Goal: Complete application form: Complete application form

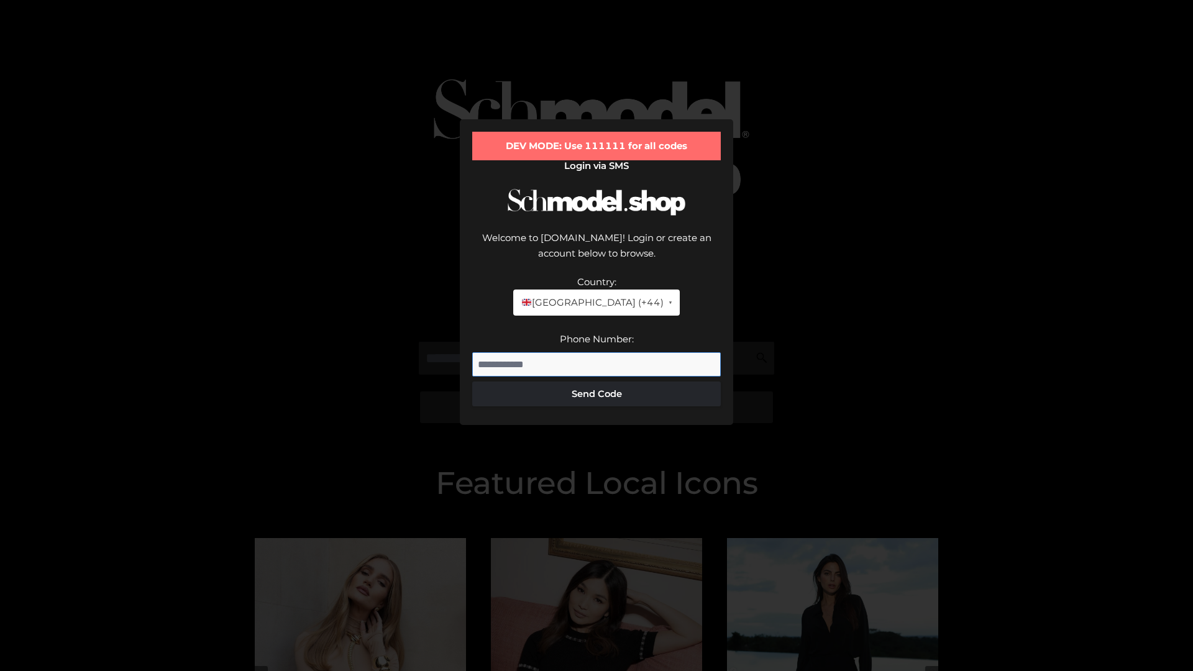
click at [596, 352] on input "Phone Number:" at bounding box center [596, 364] width 248 height 25
type input "**********"
click at [596, 381] on button "Send Code" at bounding box center [596, 393] width 248 height 25
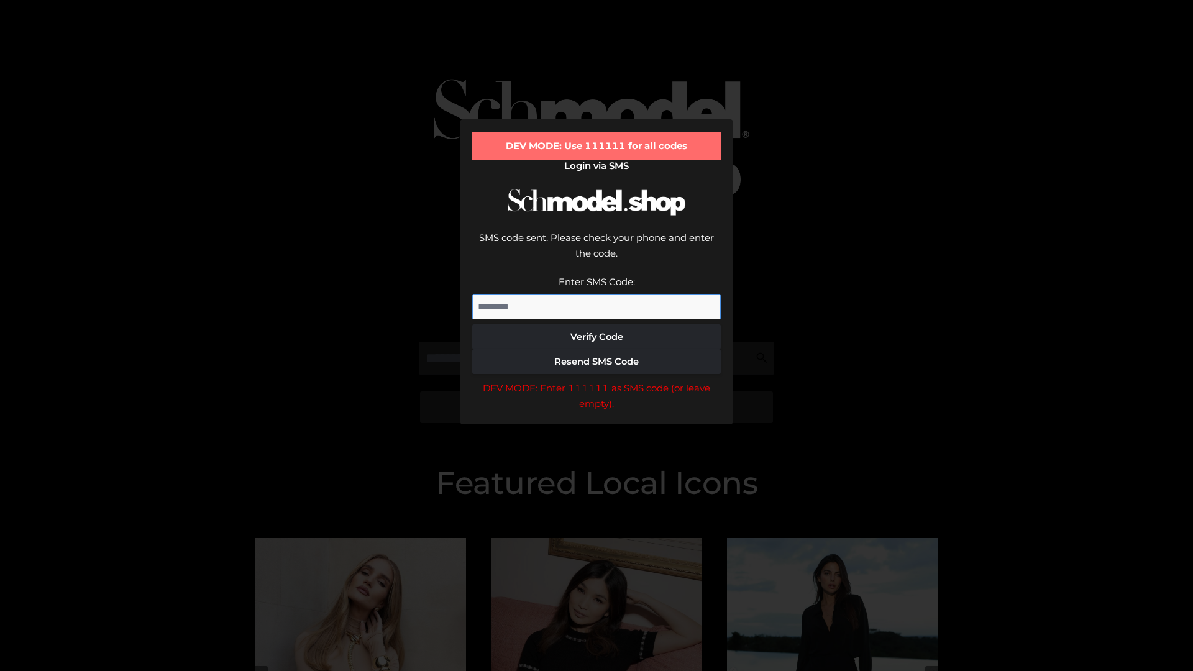
click at [596, 294] on input "Enter SMS Code:" at bounding box center [596, 306] width 248 height 25
type input "******"
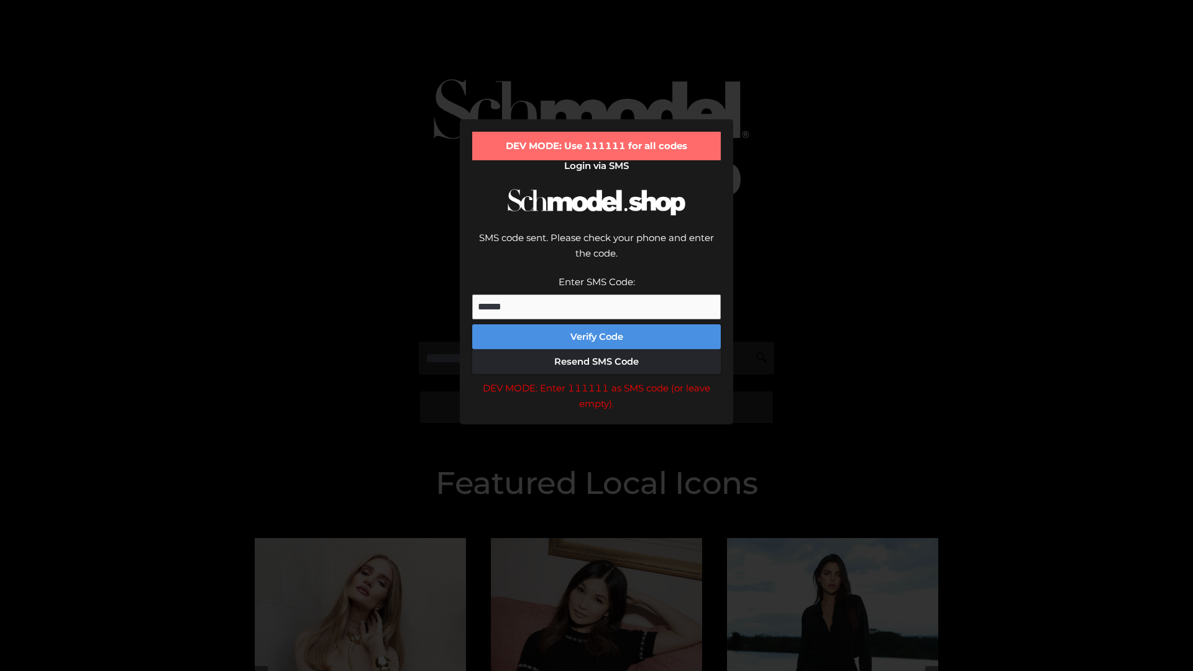
click at [596, 324] on button "Verify Code" at bounding box center [596, 336] width 248 height 25
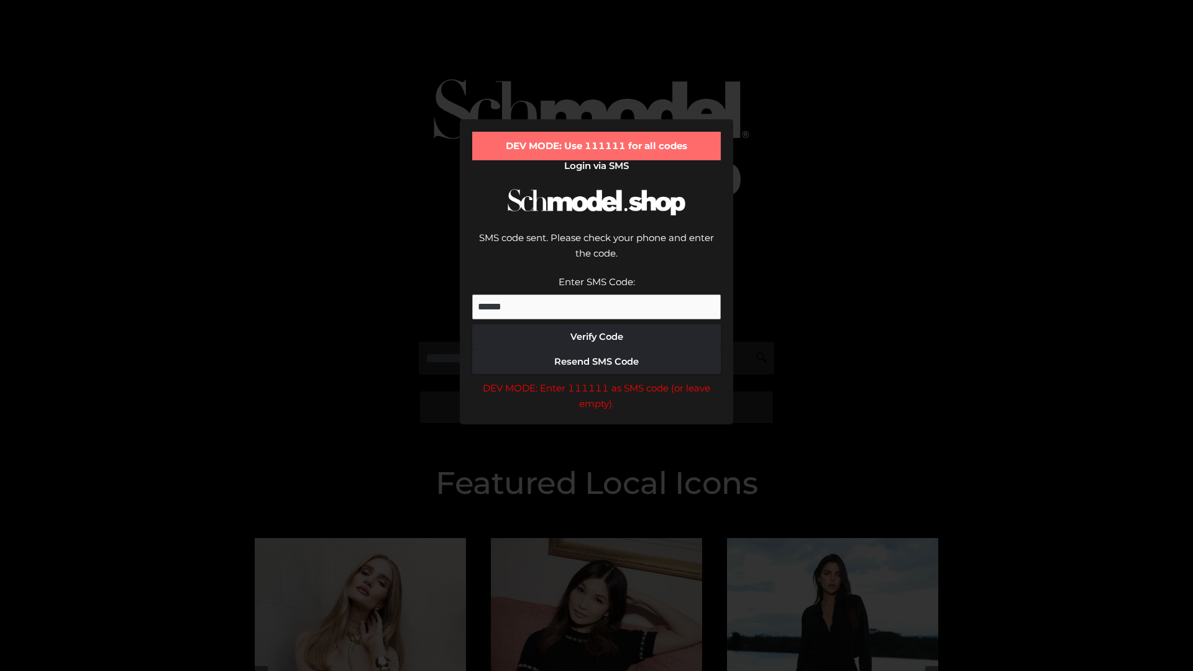
click at [596, 380] on div "DEV MODE: Enter 111111 as SMS code (or leave empty)." at bounding box center [596, 396] width 248 height 32
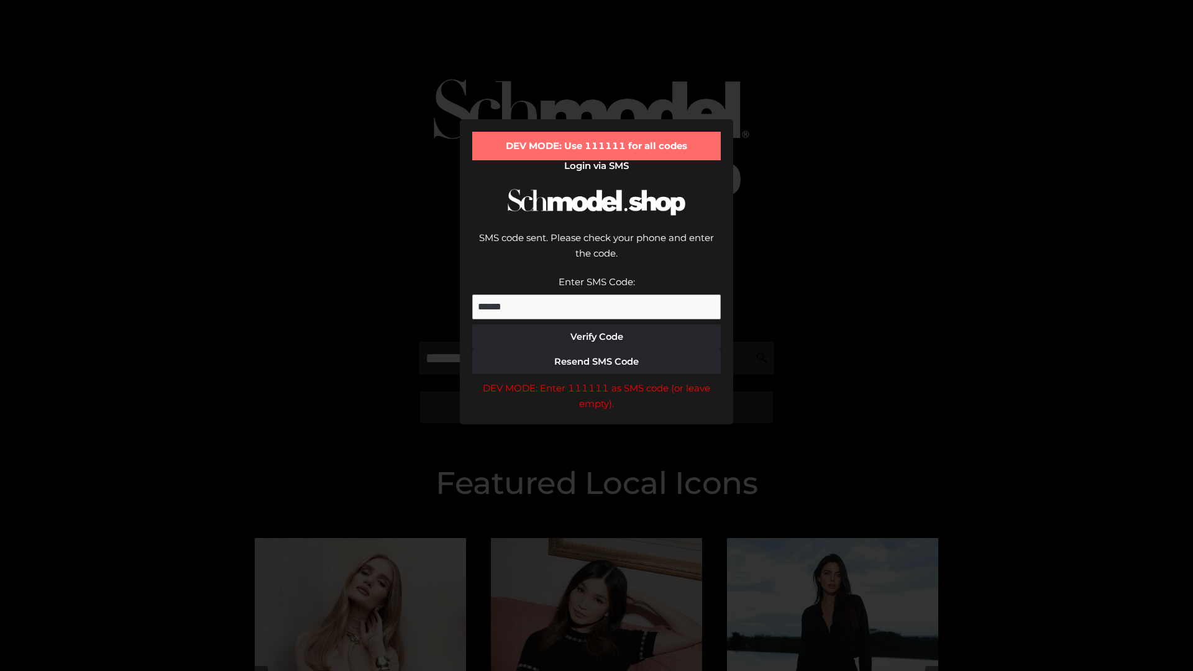
click at [596, 380] on div "DEV MODE: Enter 111111 as SMS code (or leave empty)." at bounding box center [596, 396] width 248 height 32
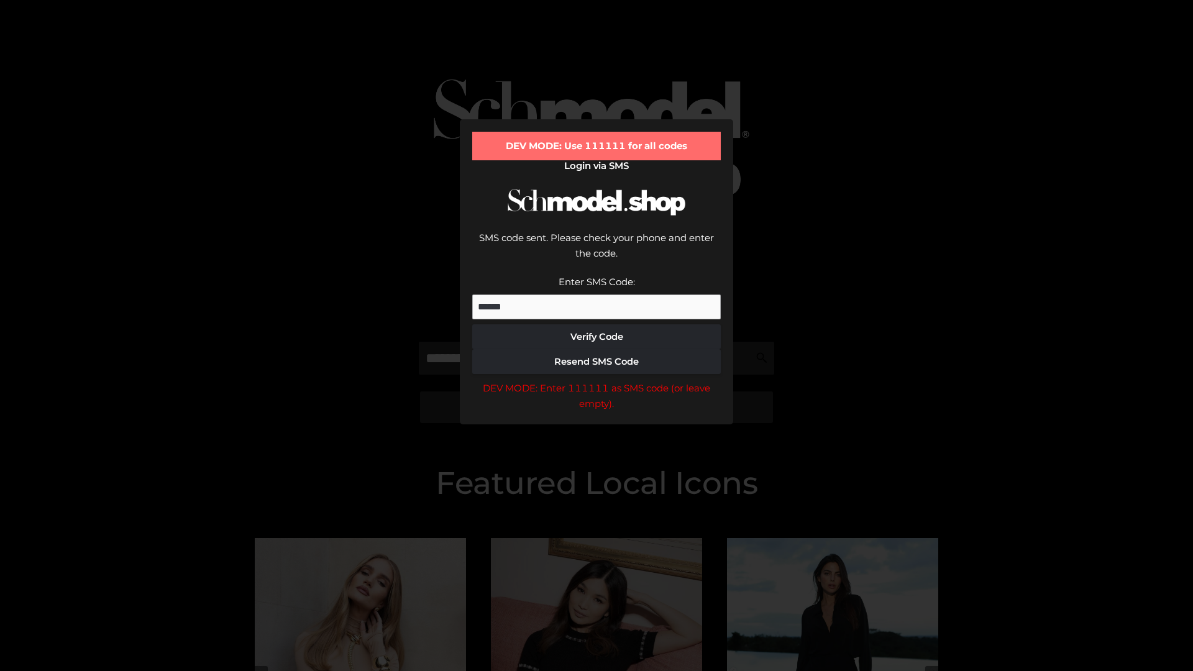
click at [596, 380] on div "DEV MODE: Enter 111111 as SMS code (or leave empty)." at bounding box center [596, 396] width 248 height 32
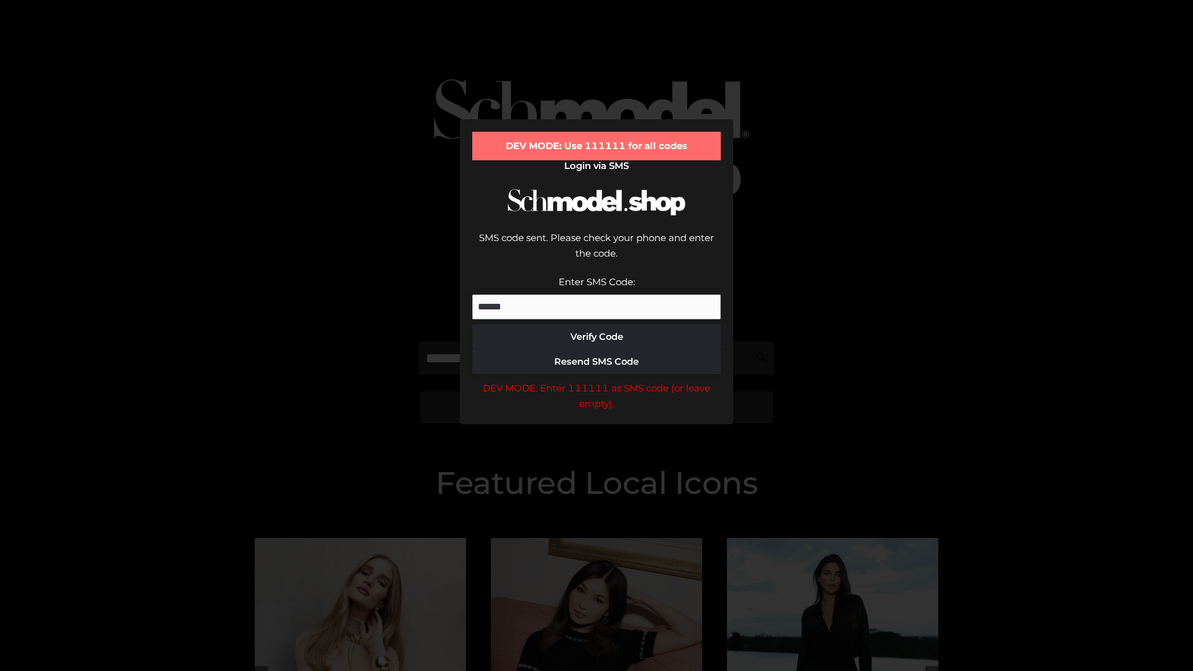
click at [596, 380] on div "DEV MODE: Enter 111111 as SMS code (or leave empty)." at bounding box center [596, 396] width 248 height 32
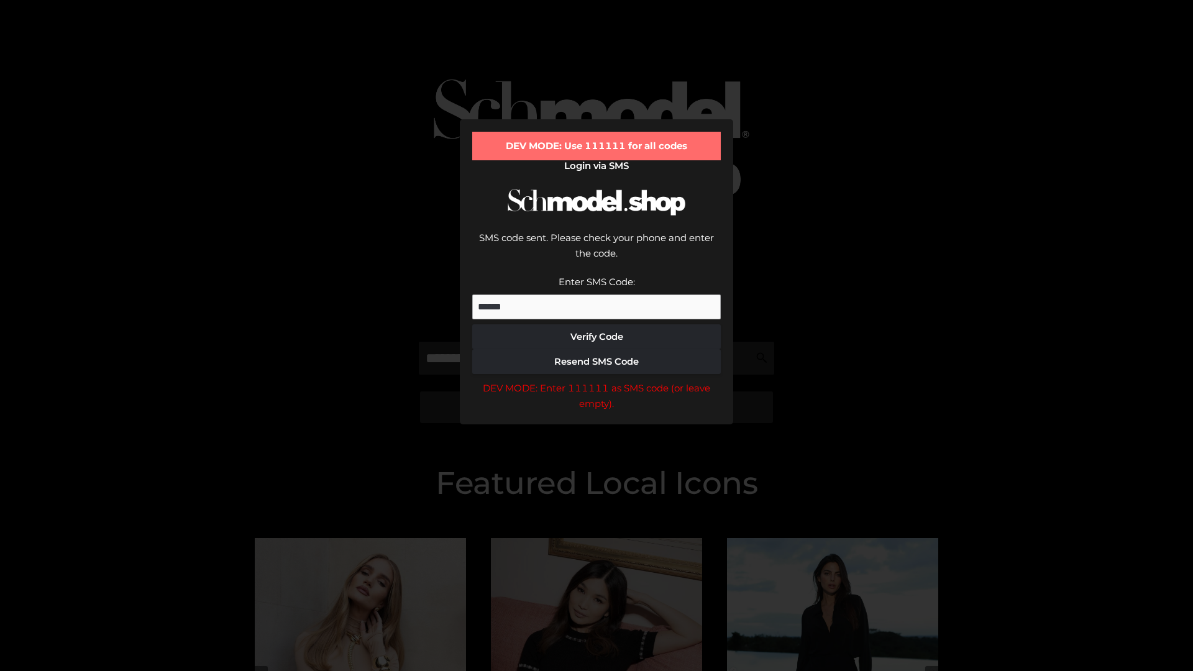
click at [596, 380] on div "DEV MODE: Enter 111111 as SMS code (or leave empty)." at bounding box center [596, 396] width 248 height 32
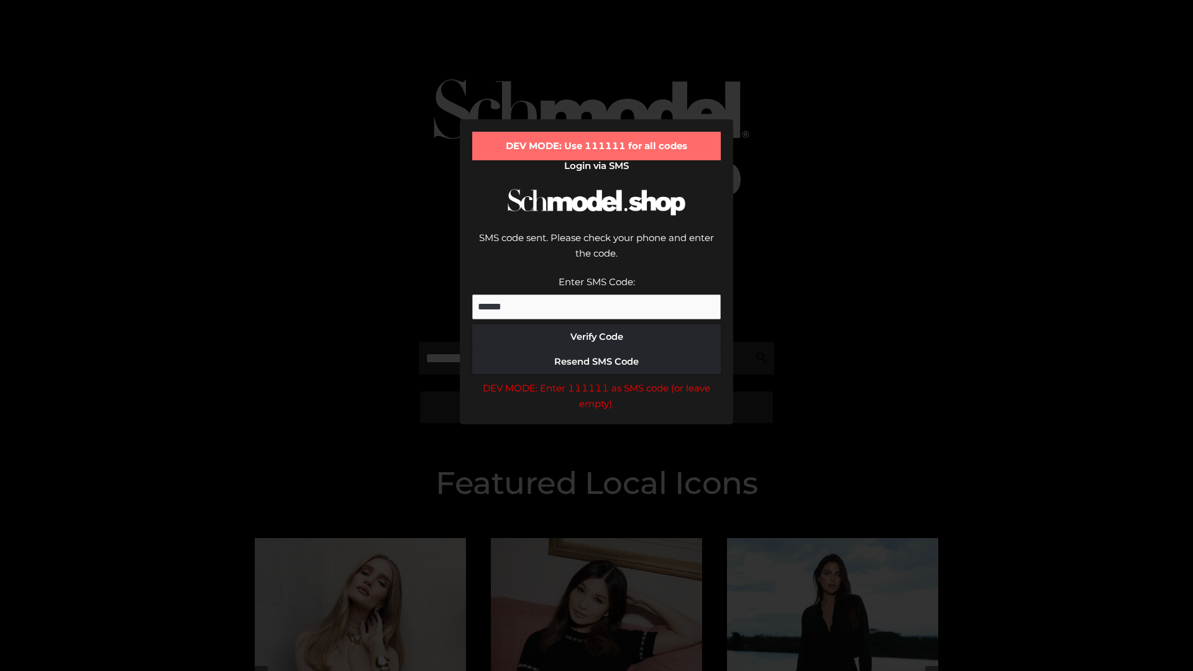
click at [596, 380] on div "DEV MODE: Enter 111111 as SMS code (or leave empty)." at bounding box center [596, 396] width 248 height 32
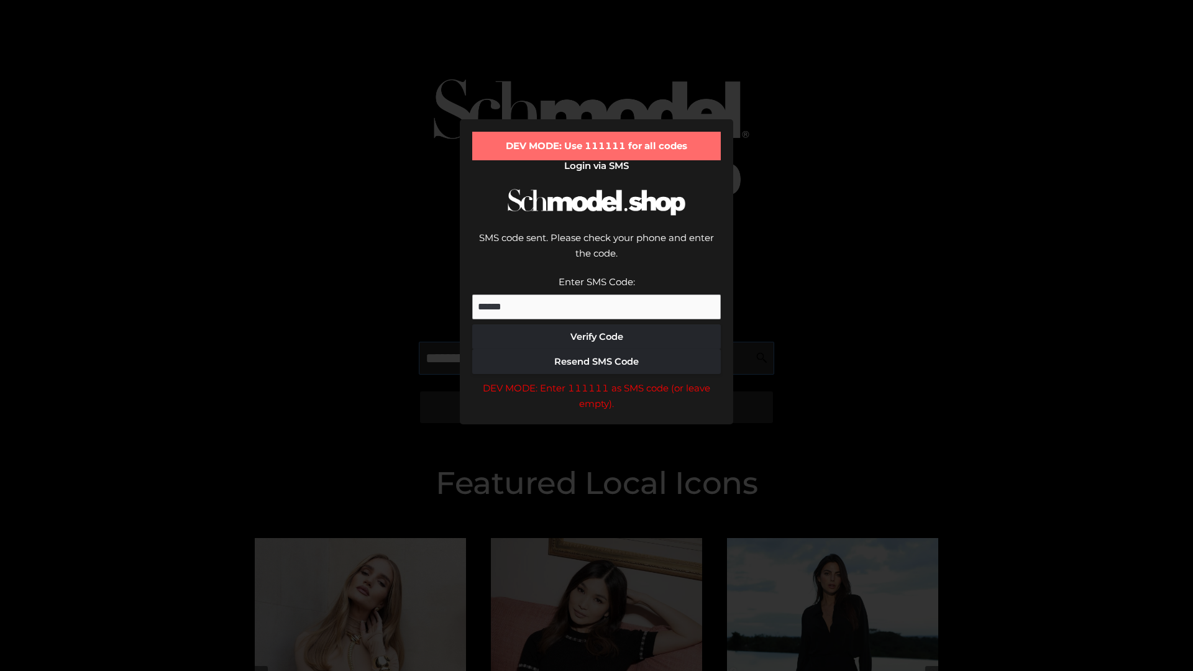
scroll to position [0, 64]
click at [596, 380] on div "DEV MODE: Enter 111111 as SMS code (or leave empty)." at bounding box center [596, 396] width 248 height 32
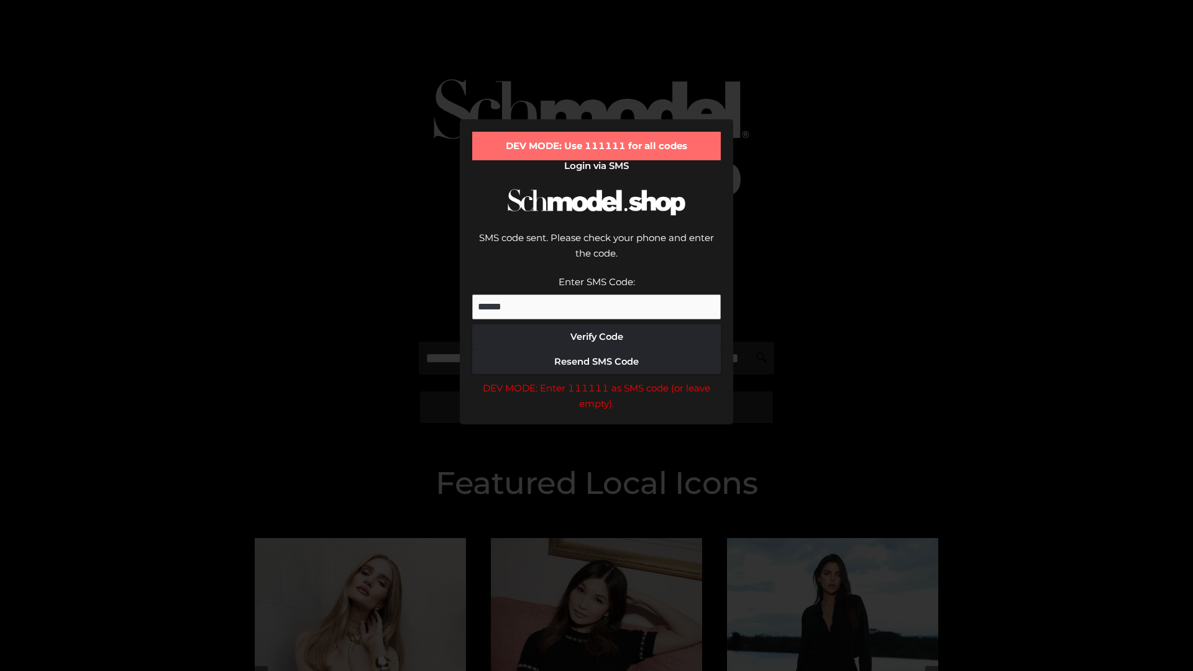
click at [596, 380] on div "DEV MODE: Enter 111111 as SMS code (or leave empty)." at bounding box center [596, 396] width 248 height 32
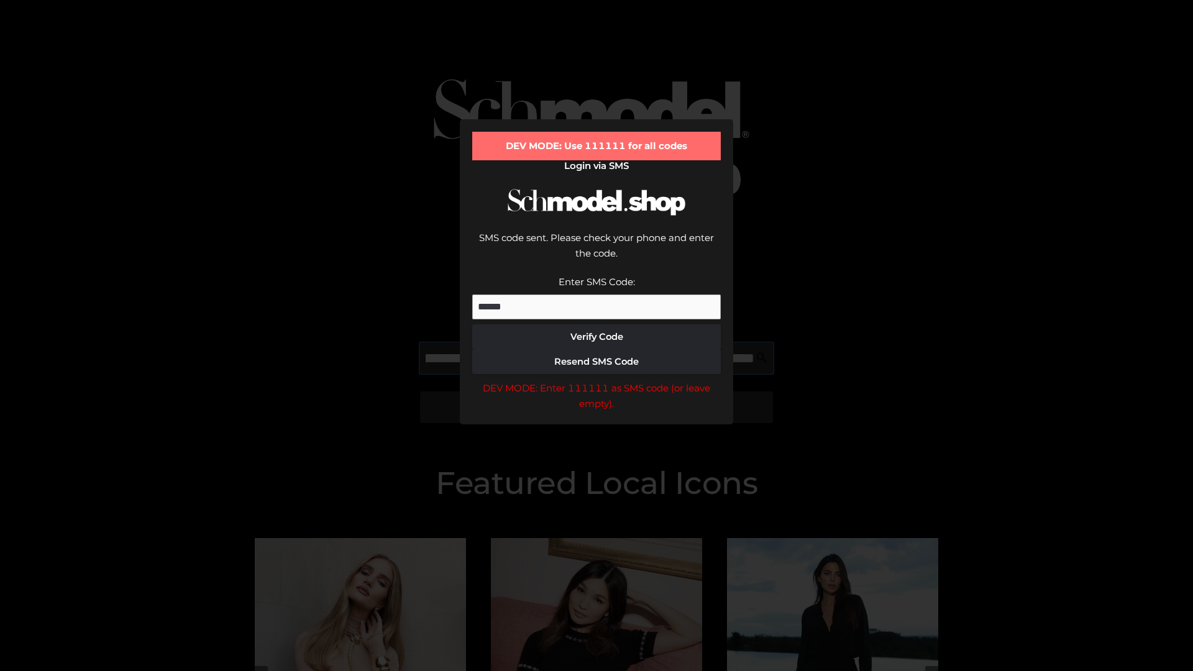
scroll to position [0, 135]
click at [596, 380] on div "DEV MODE: Enter 111111 as SMS code (or leave empty)." at bounding box center [596, 396] width 248 height 32
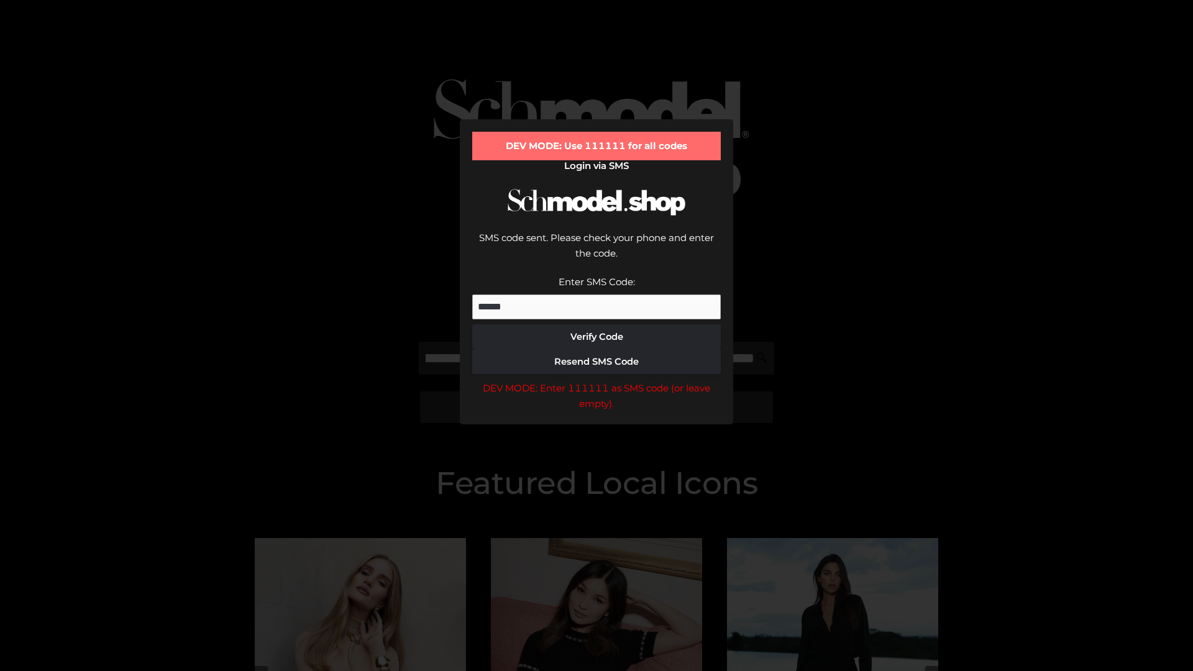
click at [596, 380] on div "DEV MODE: Enter 111111 as SMS code (or leave empty)." at bounding box center [596, 396] width 248 height 32
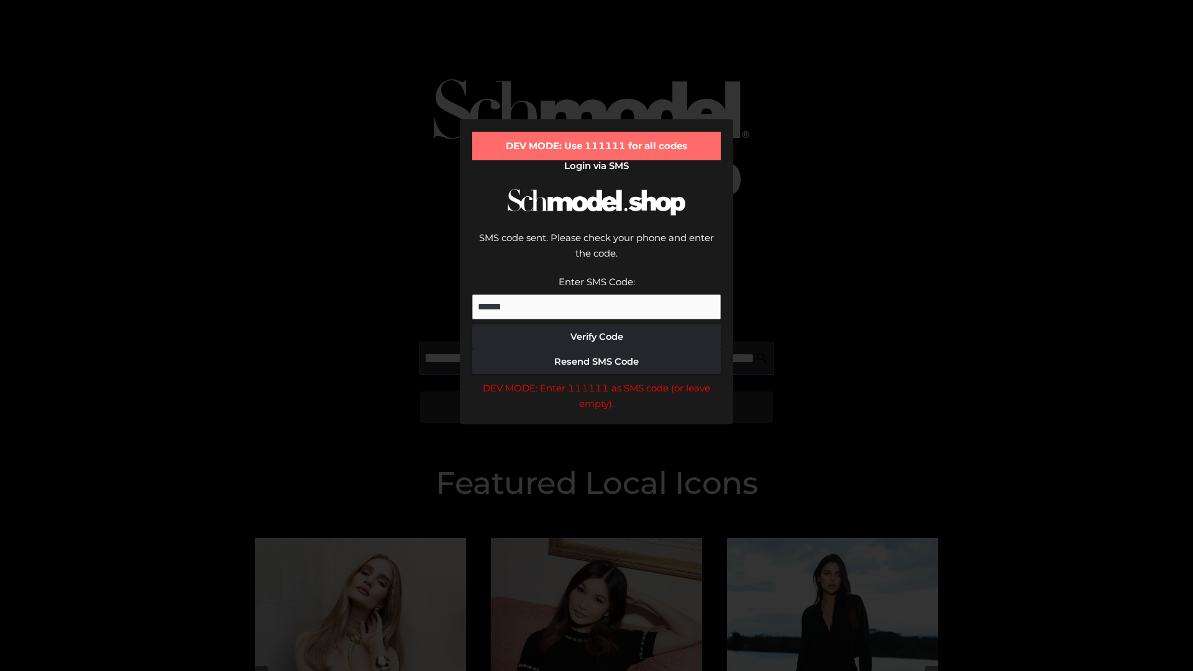
scroll to position [0, 211]
click at [596, 380] on div "DEV MODE: Enter 111111 as SMS code (or leave empty)." at bounding box center [596, 396] width 248 height 32
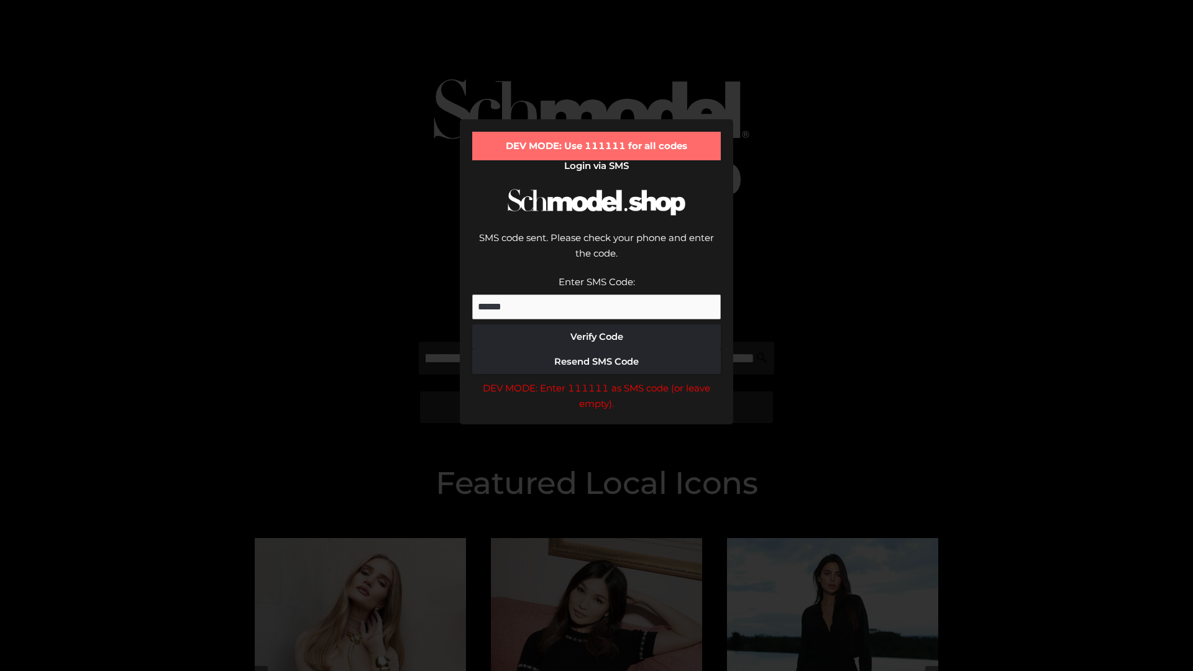
click at [596, 380] on div "DEV MODE: Enter 111111 as SMS code (or leave empty)." at bounding box center [596, 396] width 248 height 32
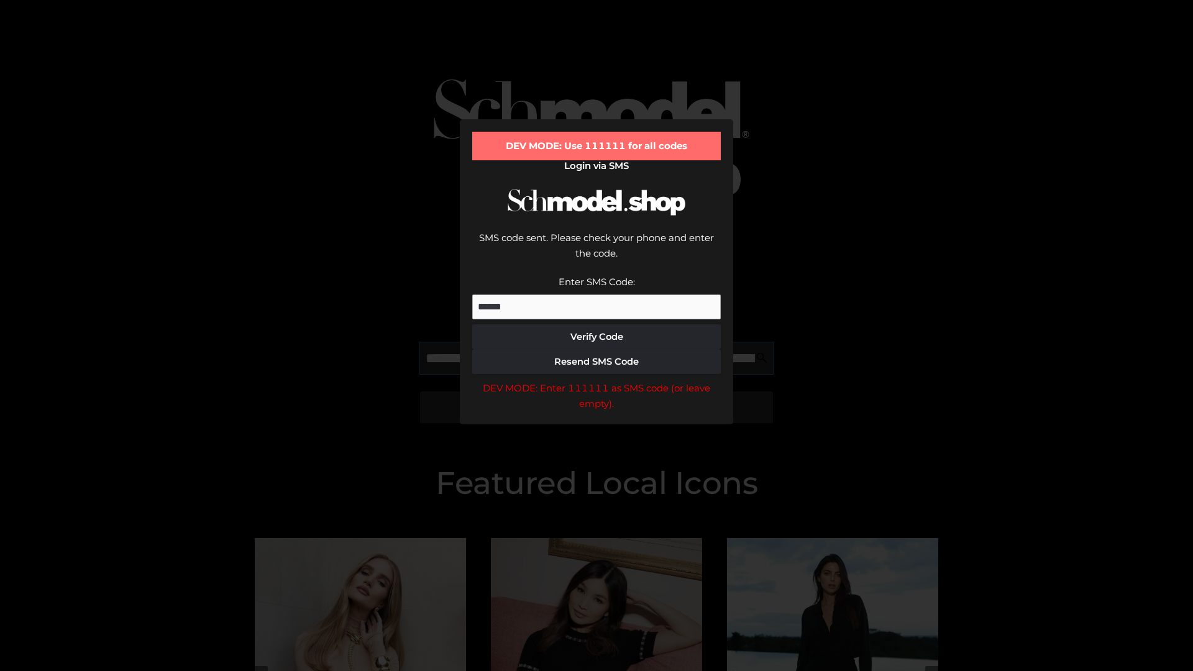
scroll to position [0, 280]
type input "**********"
